Goal: Find specific page/section: Find specific page/section

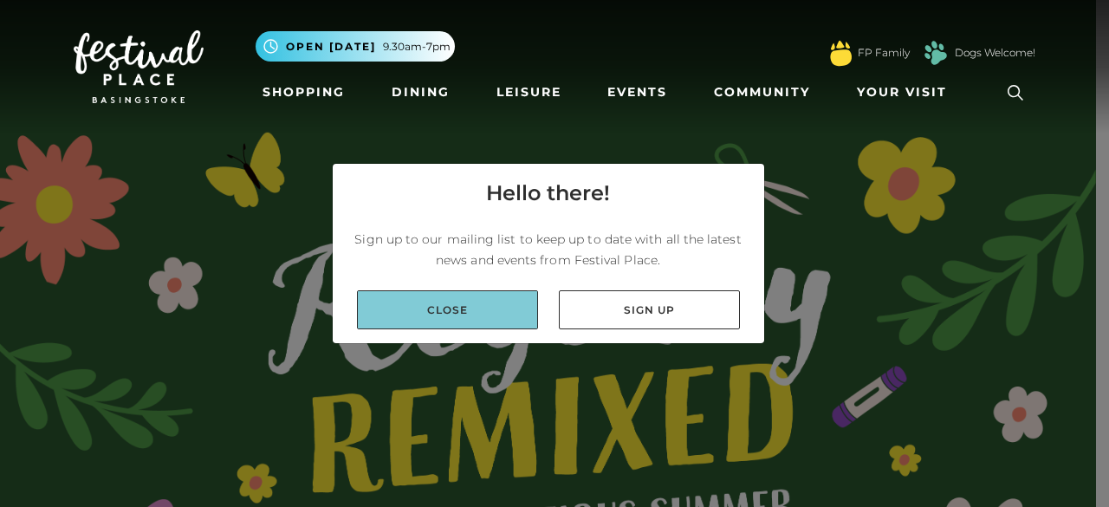
click at [464, 309] on link "Close" at bounding box center [447, 309] width 181 height 39
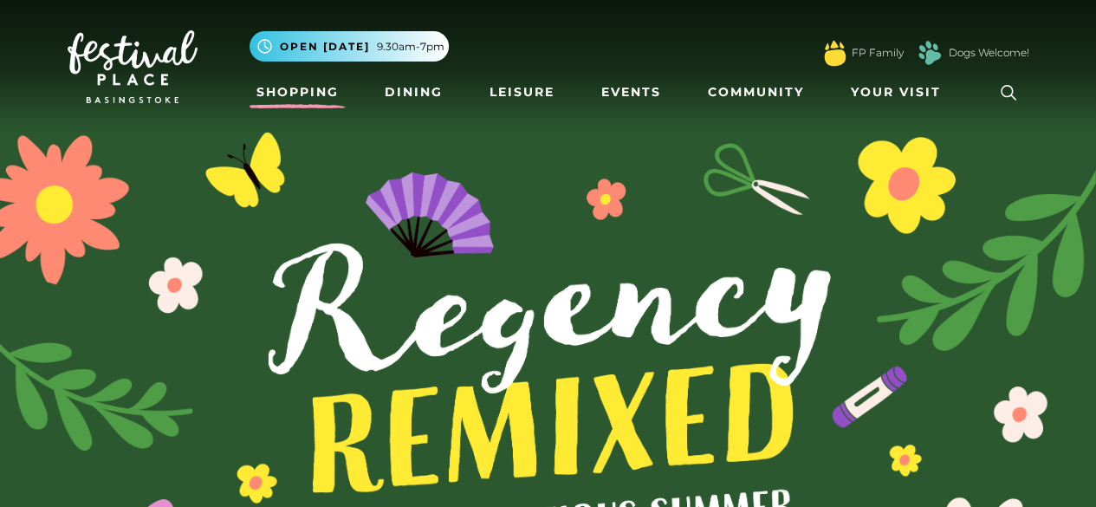
click at [316, 97] on link "Shopping" at bounding box center [298, 92] width 96 height 32
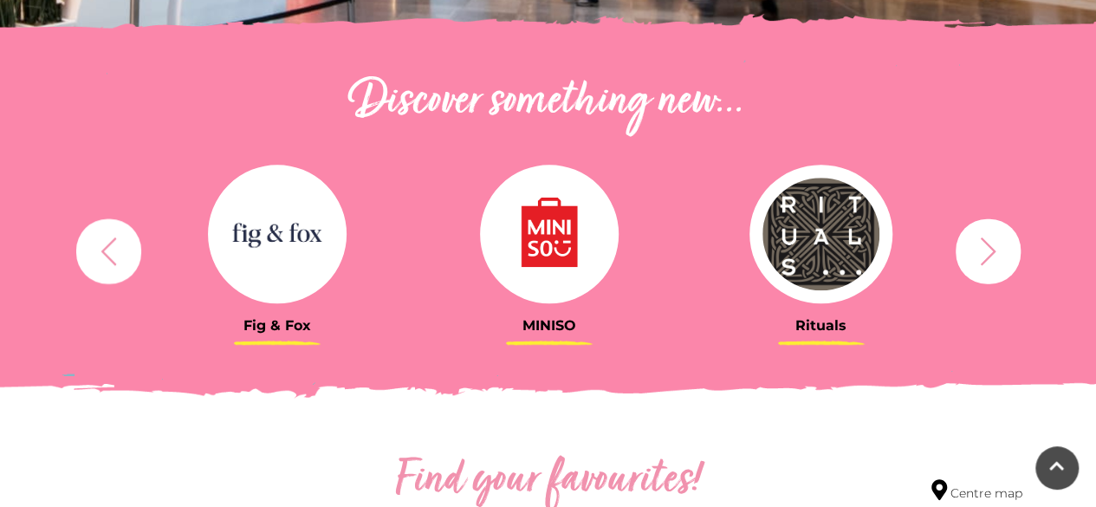
scroll to position [568, 0]
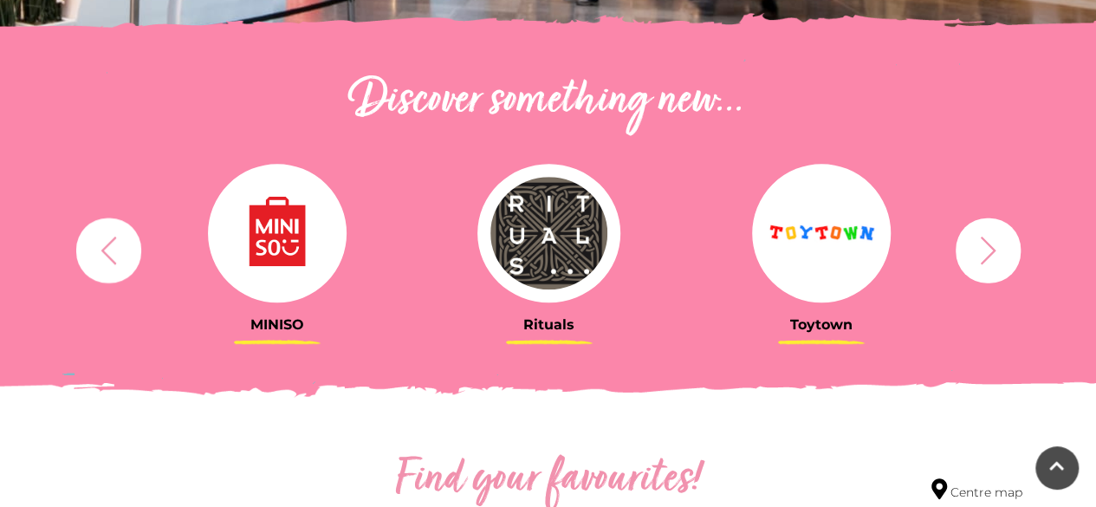
click at [993, 245] on icon "button" at bounding box center [988, 250] width 32 height 32
click at [544, 233] on img at bounding box center [549, 233] width 144 height 139
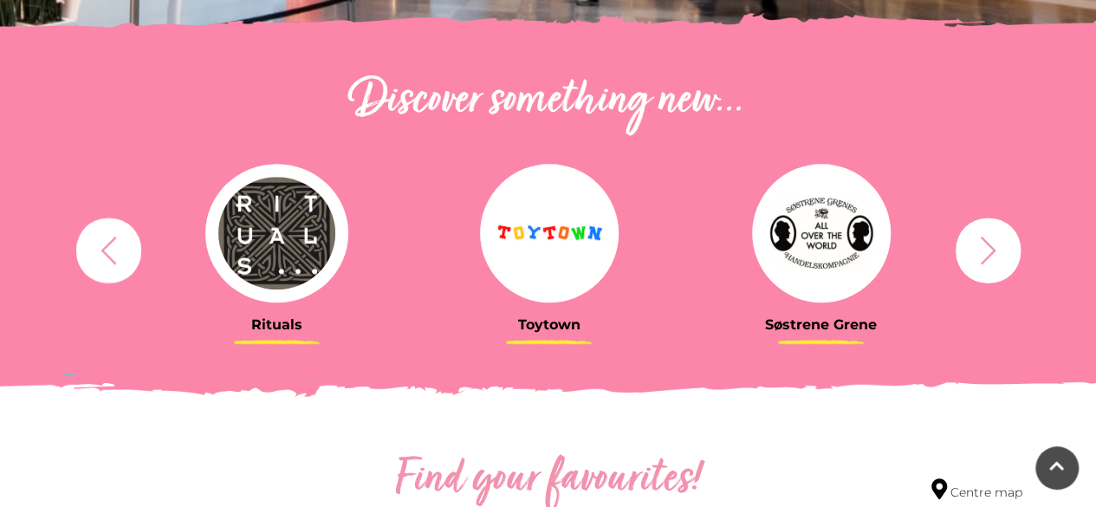
click at [1000, 268] on button "button" at bounding box center [988, 250] width 65 height 65
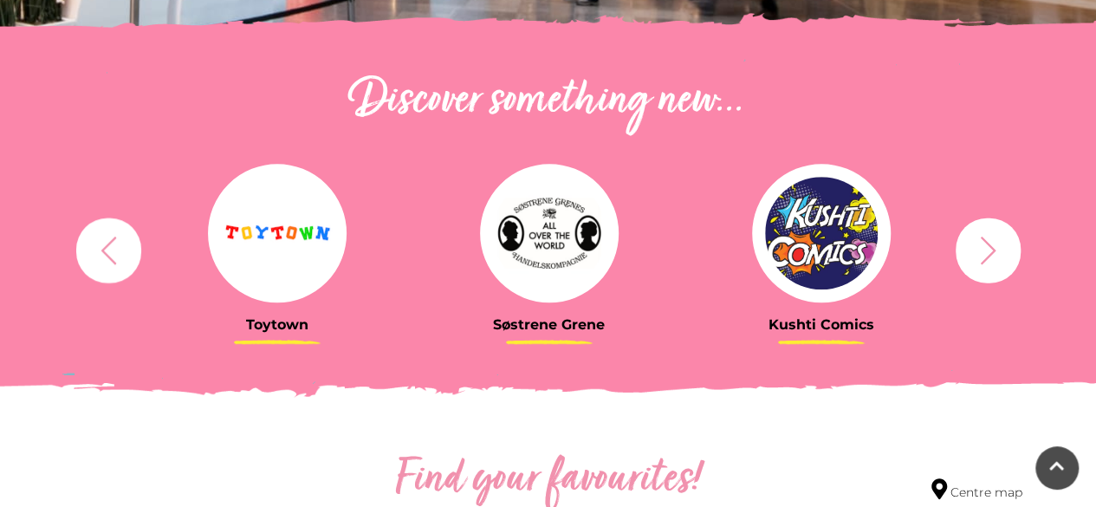
click at [1000, 268] on button "button" at bounding box center [988, 250] width 65 height 65
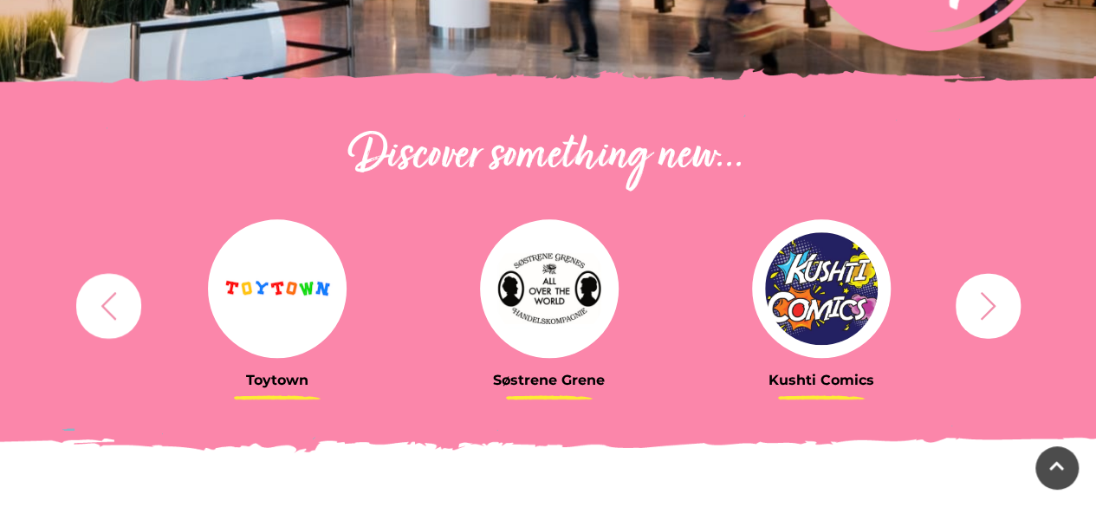
scroll to position [511, 0]
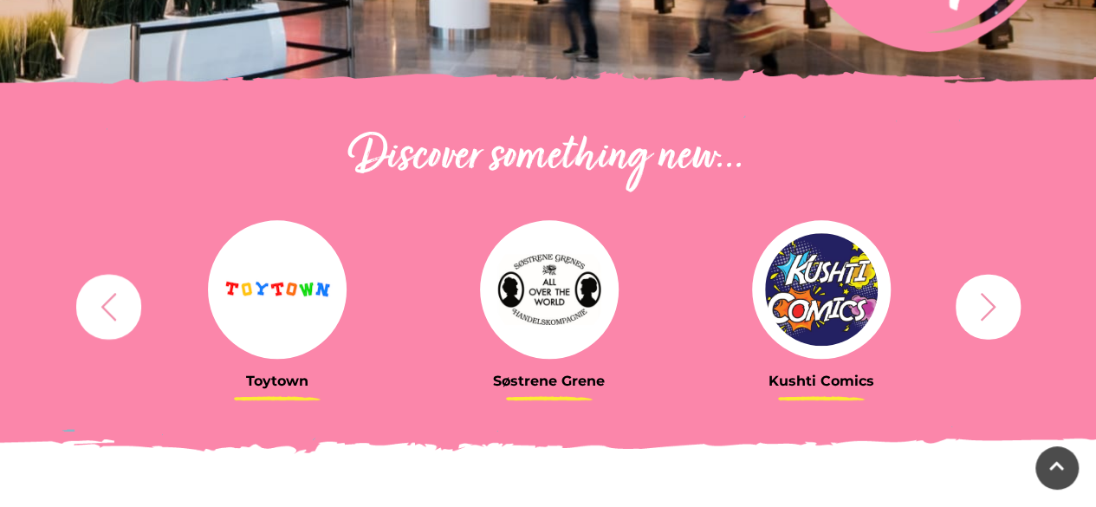
click at [995, 298] on icon "button" at bounding box center [988, 306] width 32 height 32
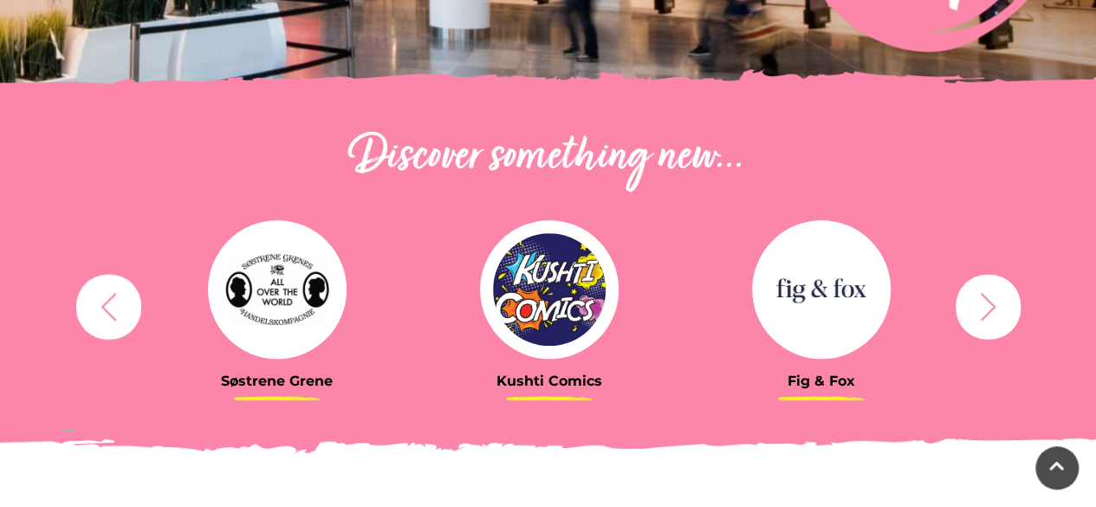
click at [995, 298] on icon "button" at bounding box center [988, 306] width 32 height 32
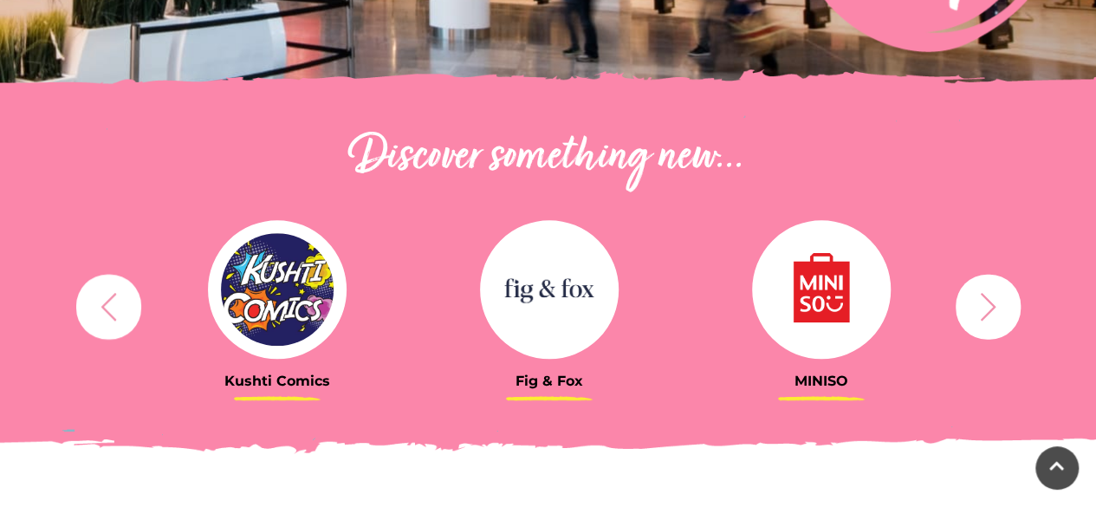
click at [995, 298] on icon "button" at bounding box center [988, 306] width 32 height 32
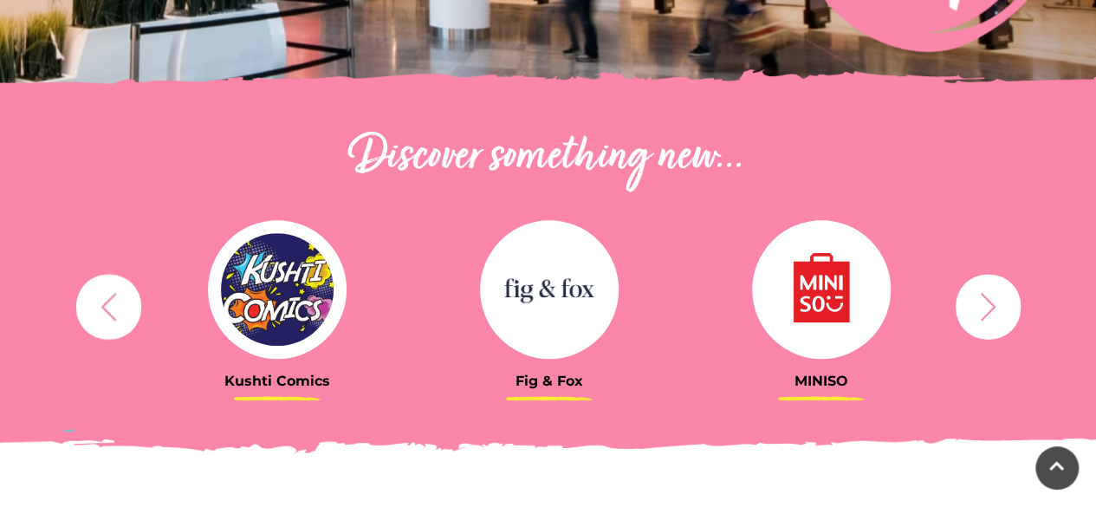
click at [995, 298] on icon "button" at bounding box center [988, 306] width 32 height 32
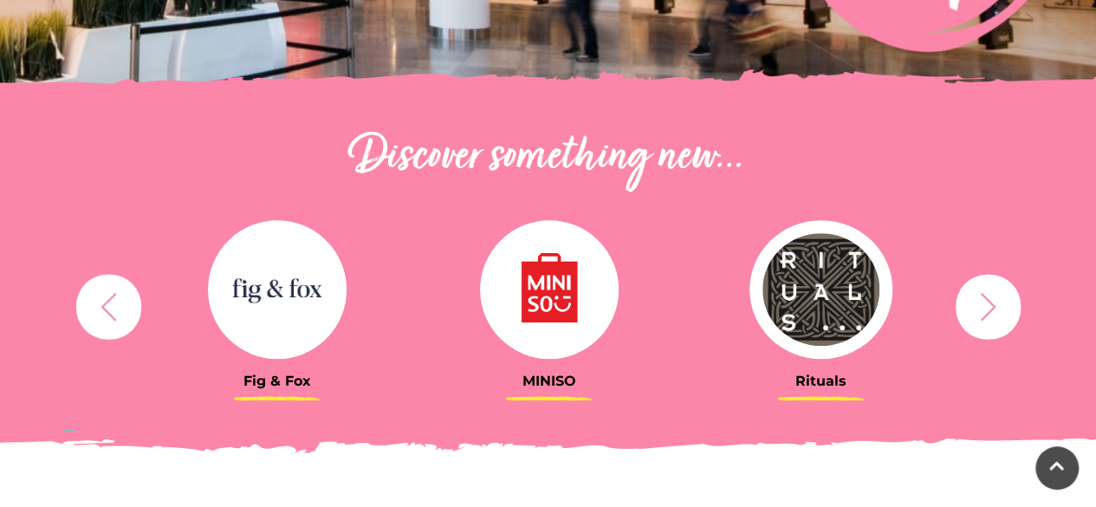
click at [995, 298] on icon "button" at bounding box center [988, 306] width 32 height 32
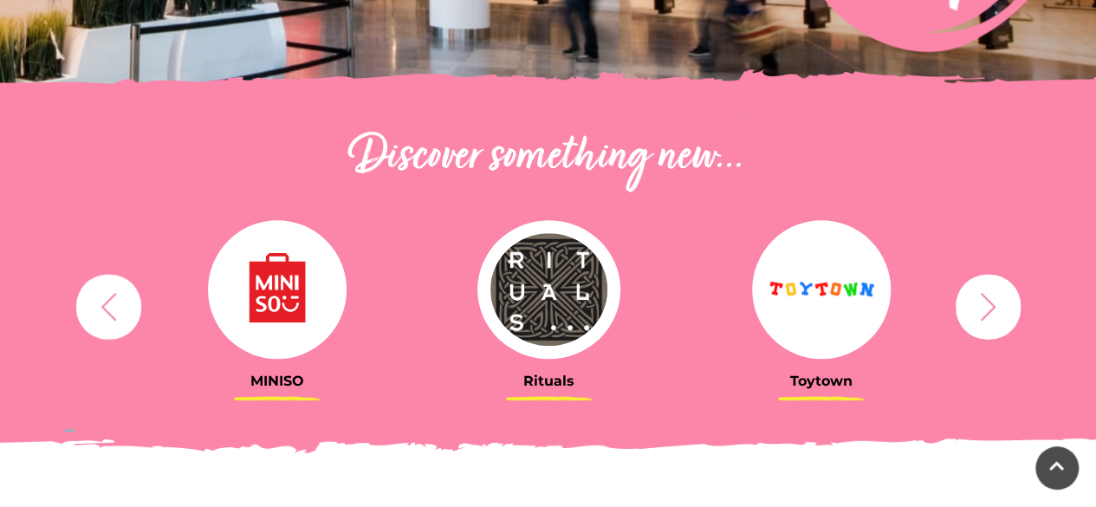
click at [995, 298] on icon "button" at bounding box center [988, 306] width 32 height 32
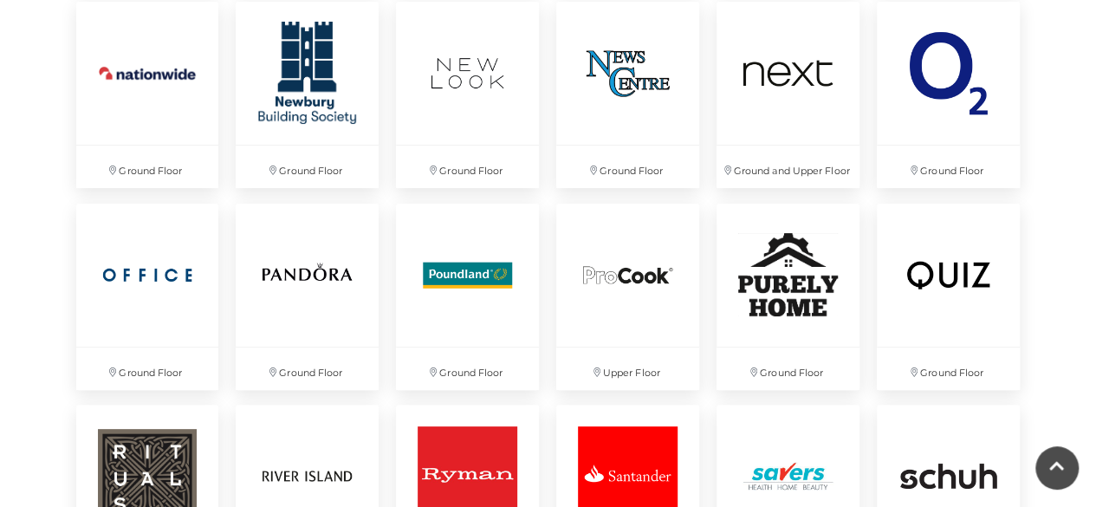
scroll to position [3314, 0]
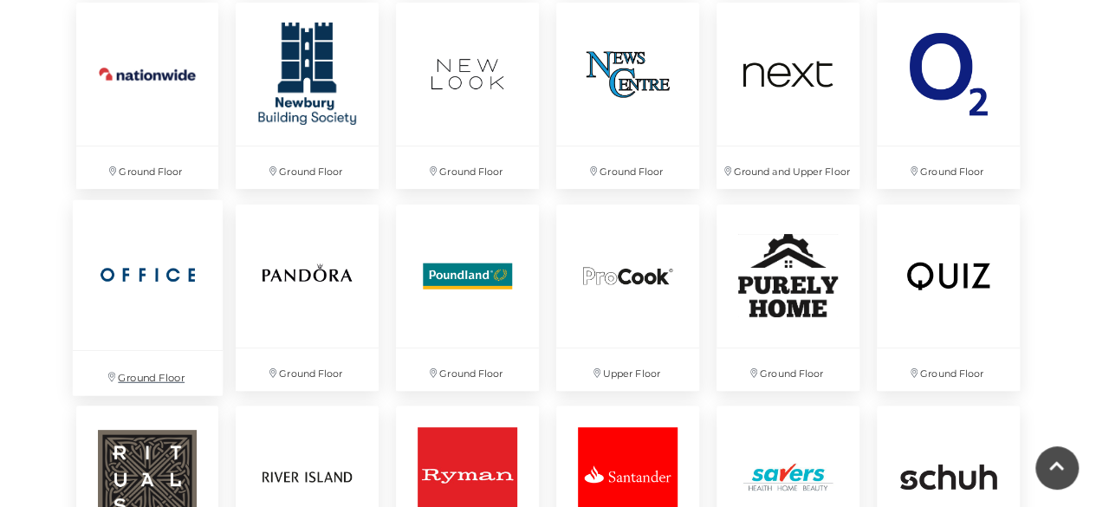
click at [121, 273] on img at bounding box center [147, 274] width 150 height 150
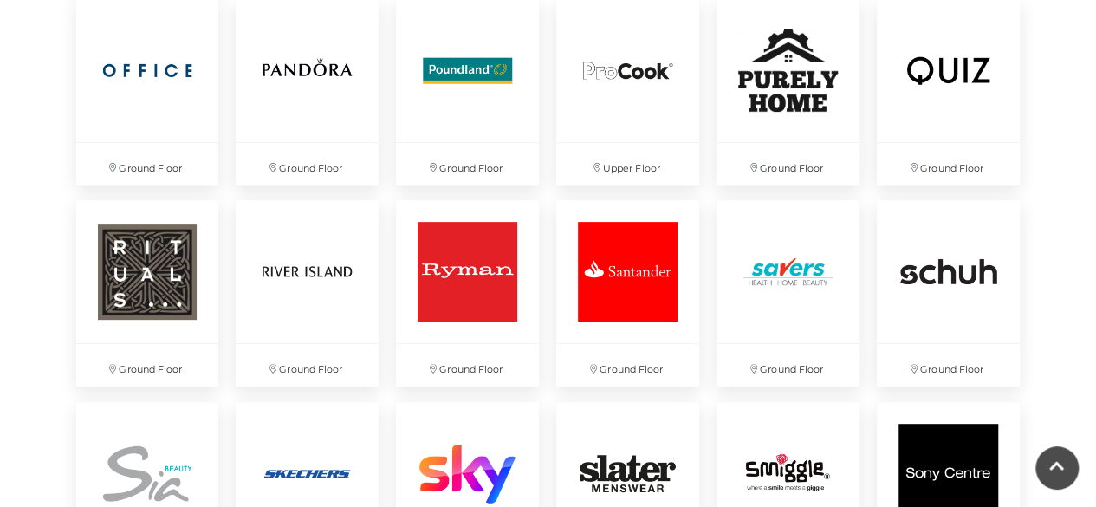
scroll to position [3494, 0]
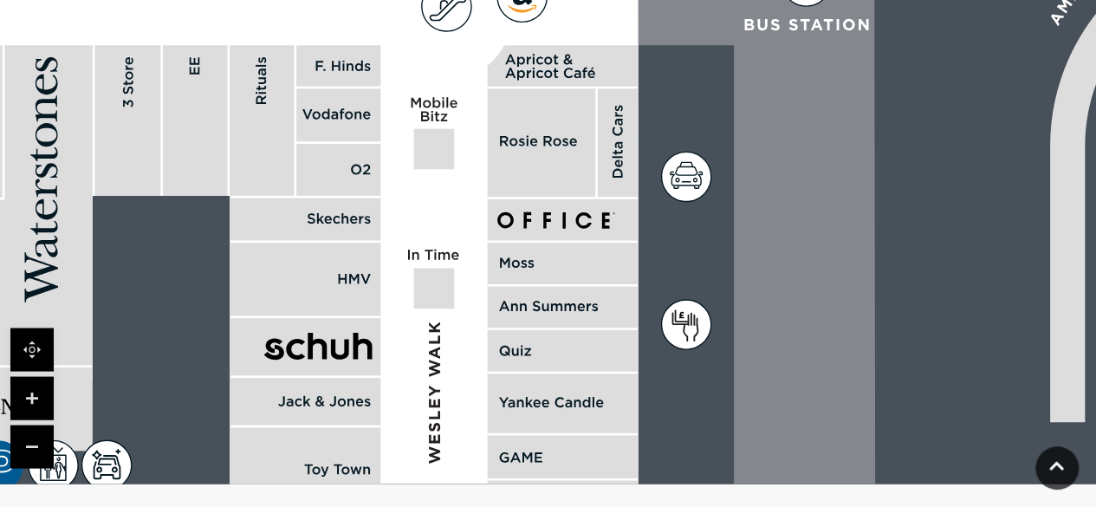
scroll to position [1480, 0]
